Goal: Task Accomplishment & Management: Manage account settings

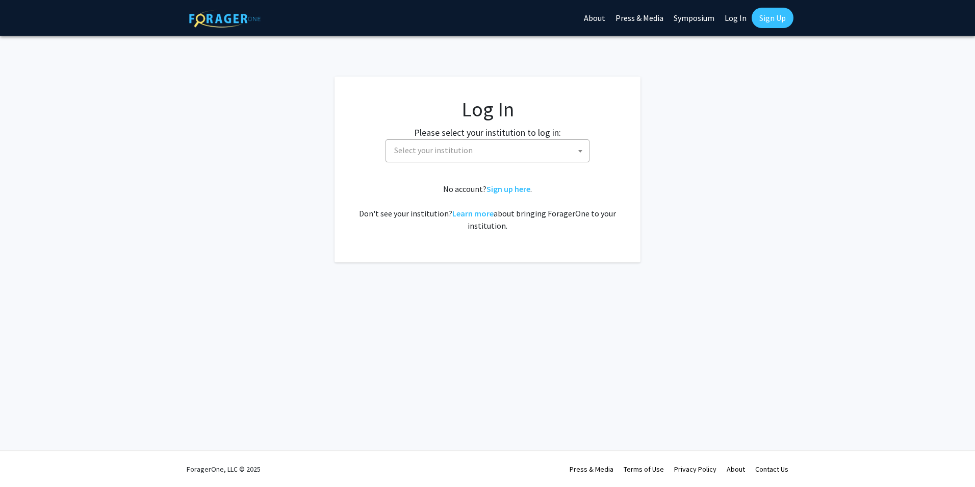
select select
click at [441, 142] on span "Select your institution" at bounding box center [489, 150] width 199 height 21
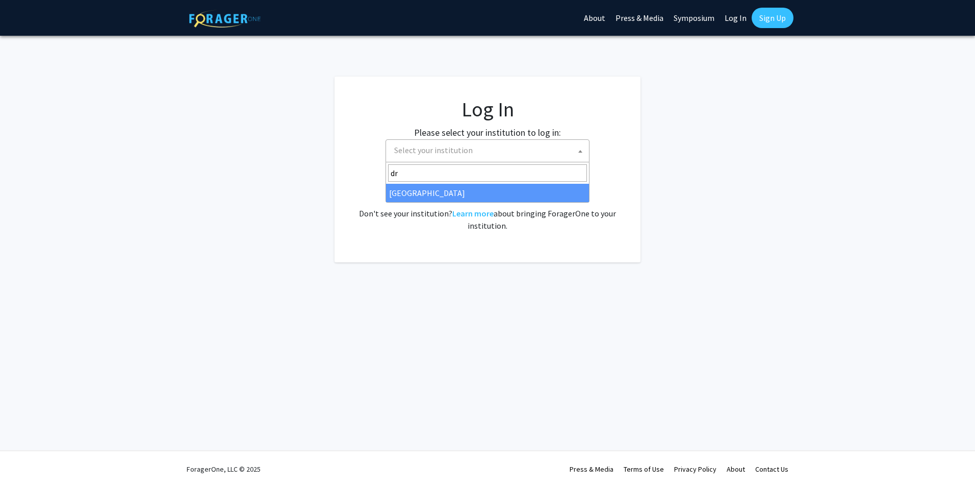
type input "dr"
select select "6"
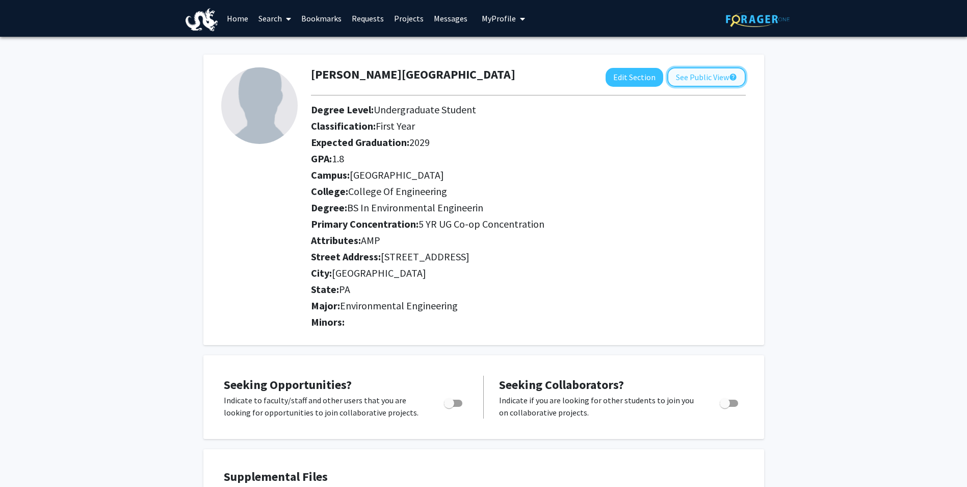
click at [707, 72] on button "See Public View help" at bounding box center [707, 76] width 79 height 19
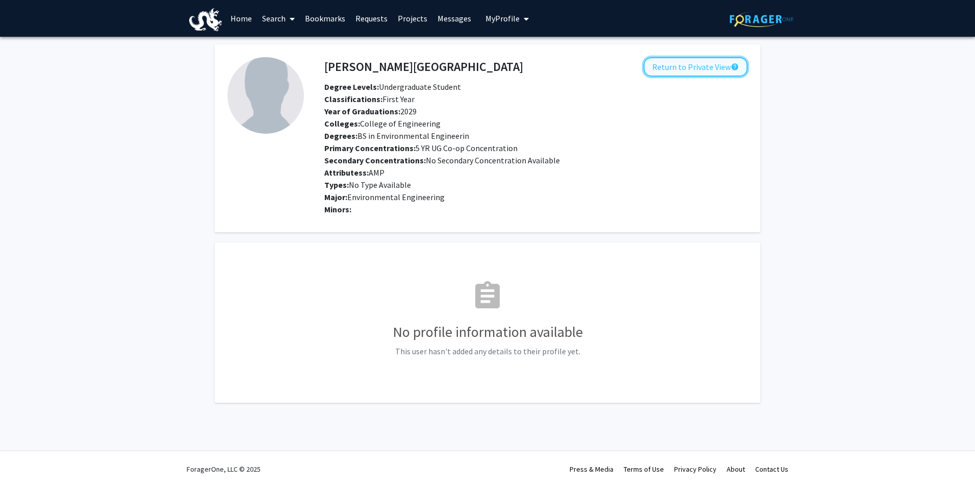
click at [699, 66] on button "Return to Private View help" at bounding box center [696, 66] width 104 height 19
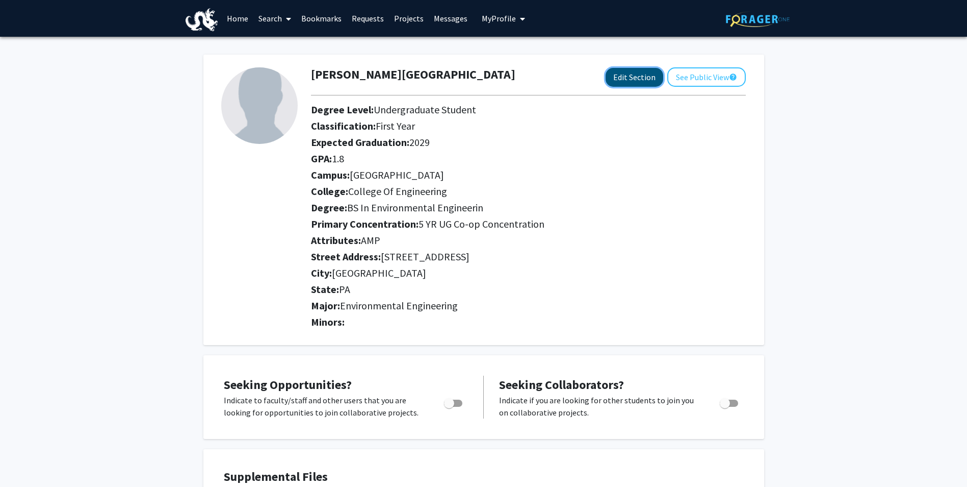
click at [636, 80] on button "Edit Section" at bounding box center [635, 77] width 58 height 19
select select
select select "[GEOGRAPHIC_DATA]"
select select "College of Engineering"
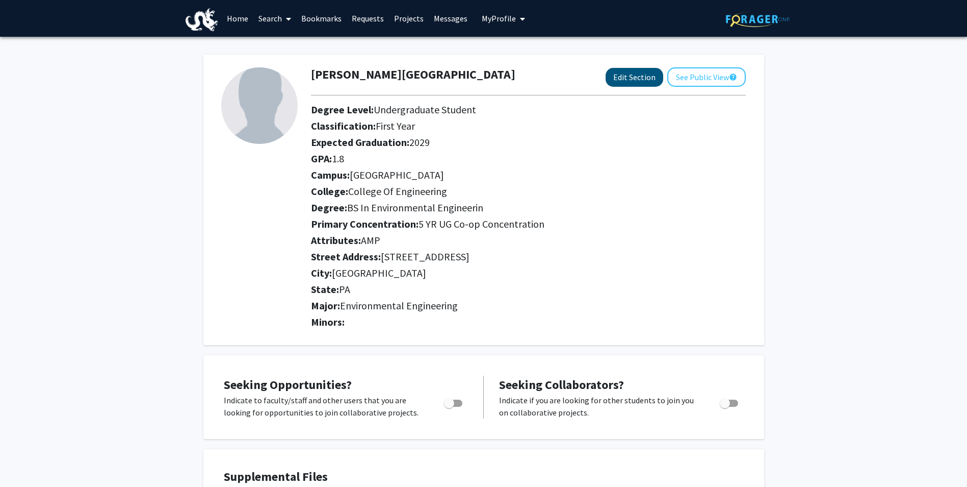
select select
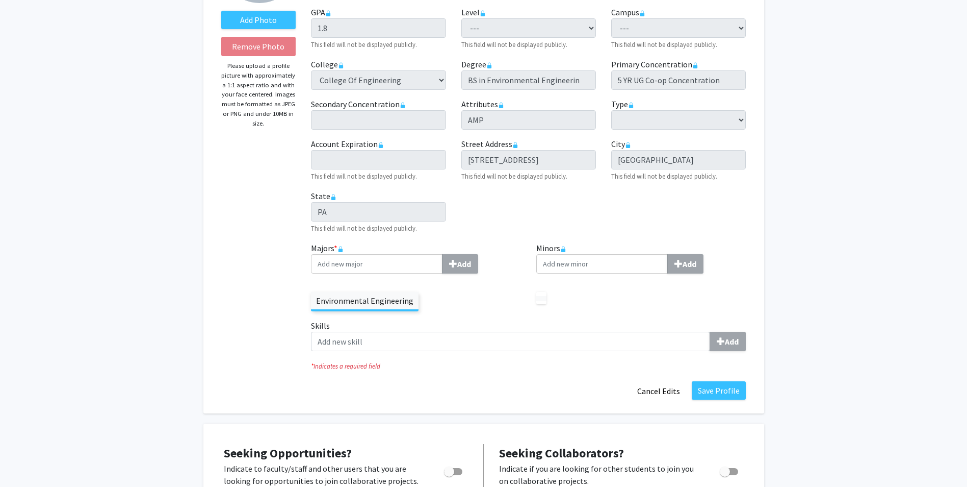
scroll to position [153, 0]
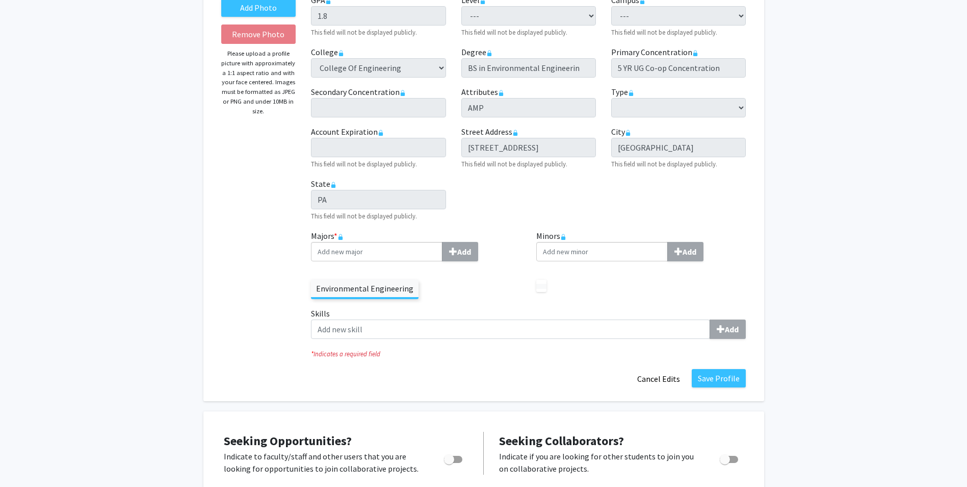
click at [360, 290] on label "Environmental Engineering" at bounding box center [365, 287] width 108 height 17
click at [708, 379] on button "Save Profile" at bounding box center [719, 378] width 54 height 18
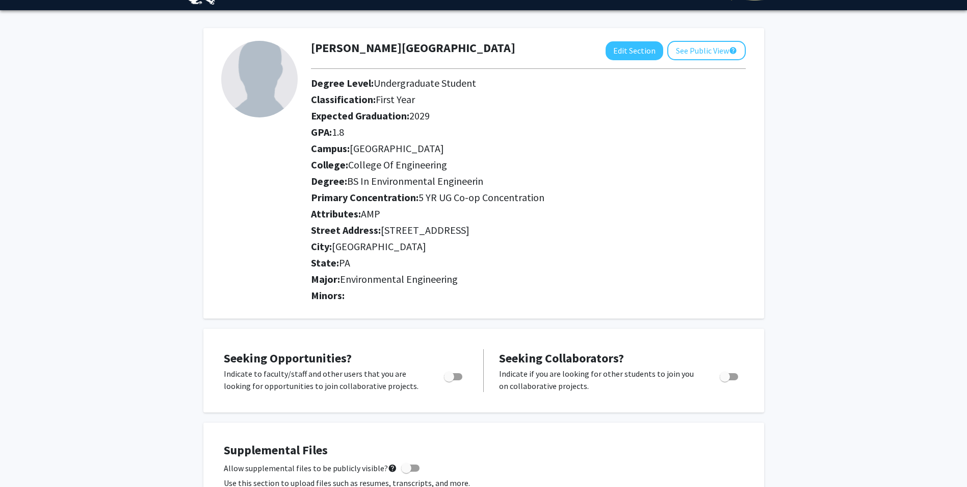
scroll to position [0, 0]
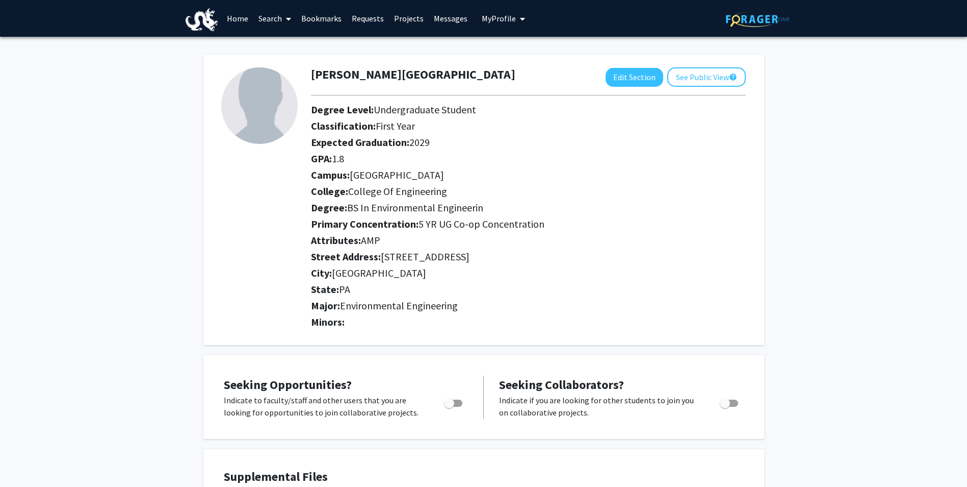
drag, startPoint x: 474, startPoint y: 202, endPoint x: 478, endPoint y: 160, distance: 42.6
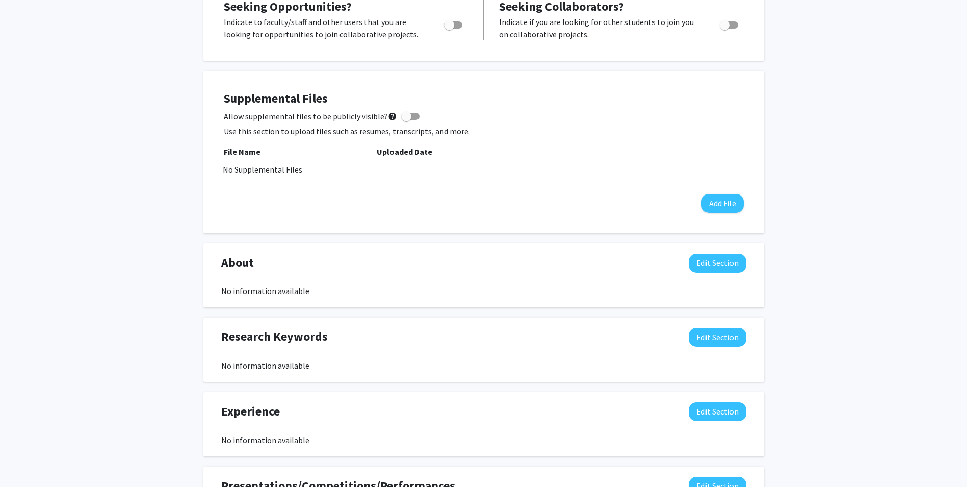
drag, startPoint x: 458, startPoint y: 149, endPoint x: 459, endPoint y: 205, distance: 56.1
